Goal: Check status: Check status

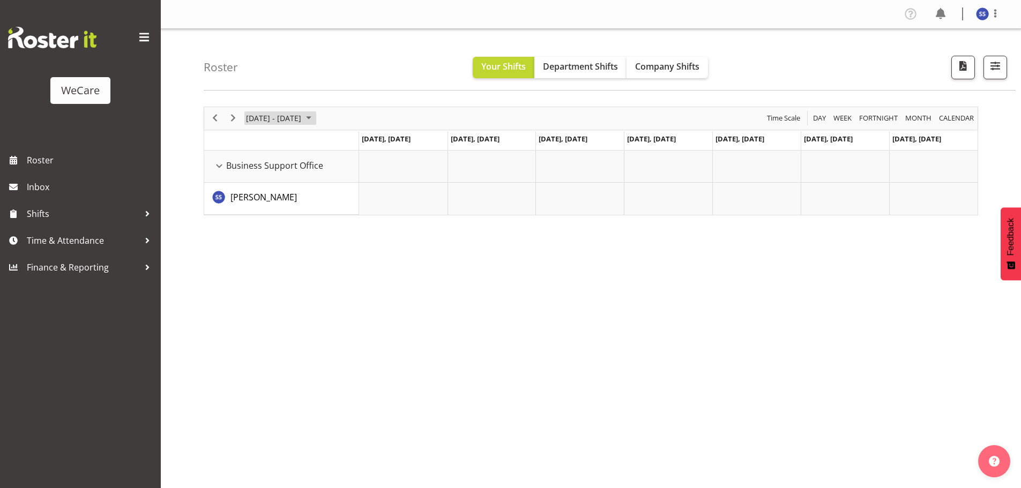
click at [312, 119] on span "June 2024" at bounding box center [308, 117] width 13 height 13
click at [660, 79] on div "Roster Your Shifts Department Shifts Company Shifts All Locations Clear Busines…" at bounding box center [610, 60] width 812 height 62
click at [691, 65] on span "Company Shifts" at bounding box center [667, 67] width 64 height 12
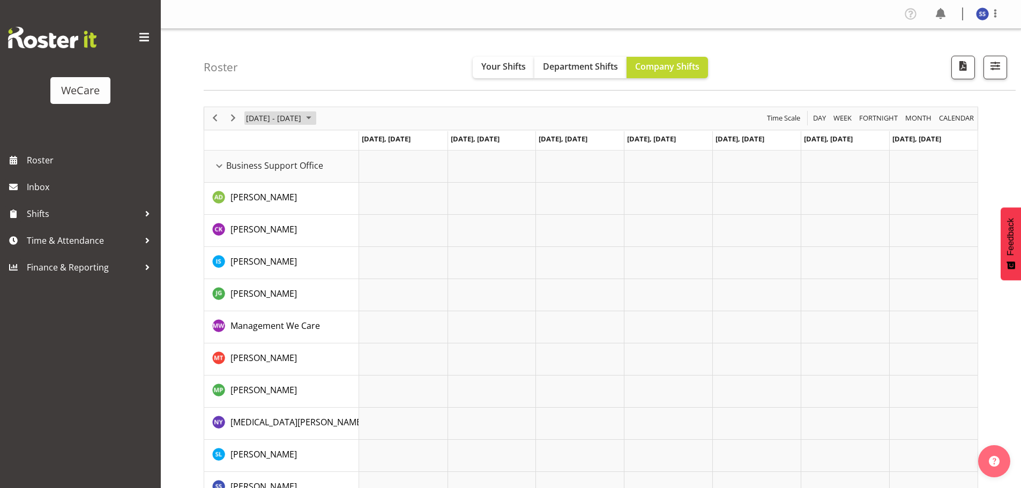
click at [315, 118] on span "June 2024" at bounding box center [308, 117] width 13 height 13
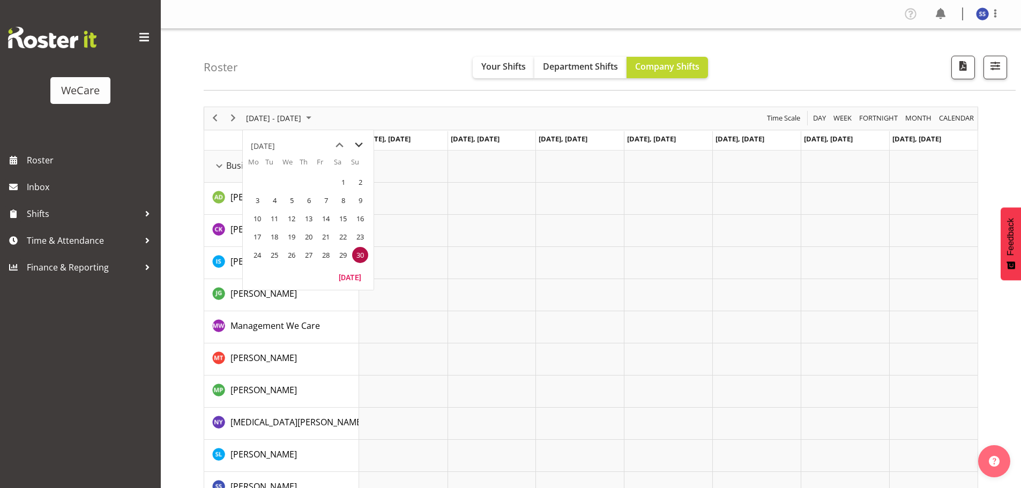
click at [357, 144] on span "next month" at bounding box center [358, 145] width 19 height 19
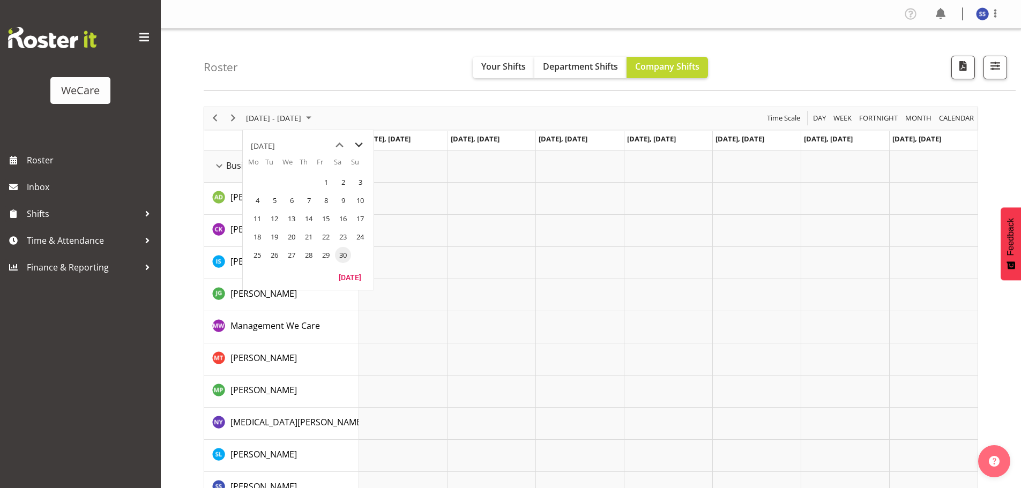
click at [357, 144] on span "next month" at bounding box center [358, 145] width 19 height 19
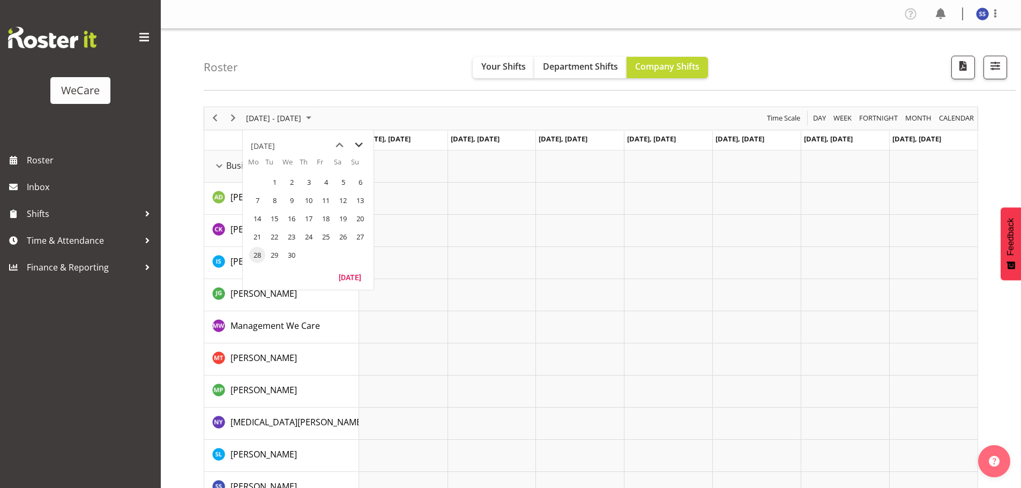
click at [357, 144] on span "next month" at bounding box center [358, 145] width 19 height 19
click at [322, 216] on span "15" at bounding box center [326, 219] width 16 height 16
